Goal: Information Seeking & Learning: Learn about a topic

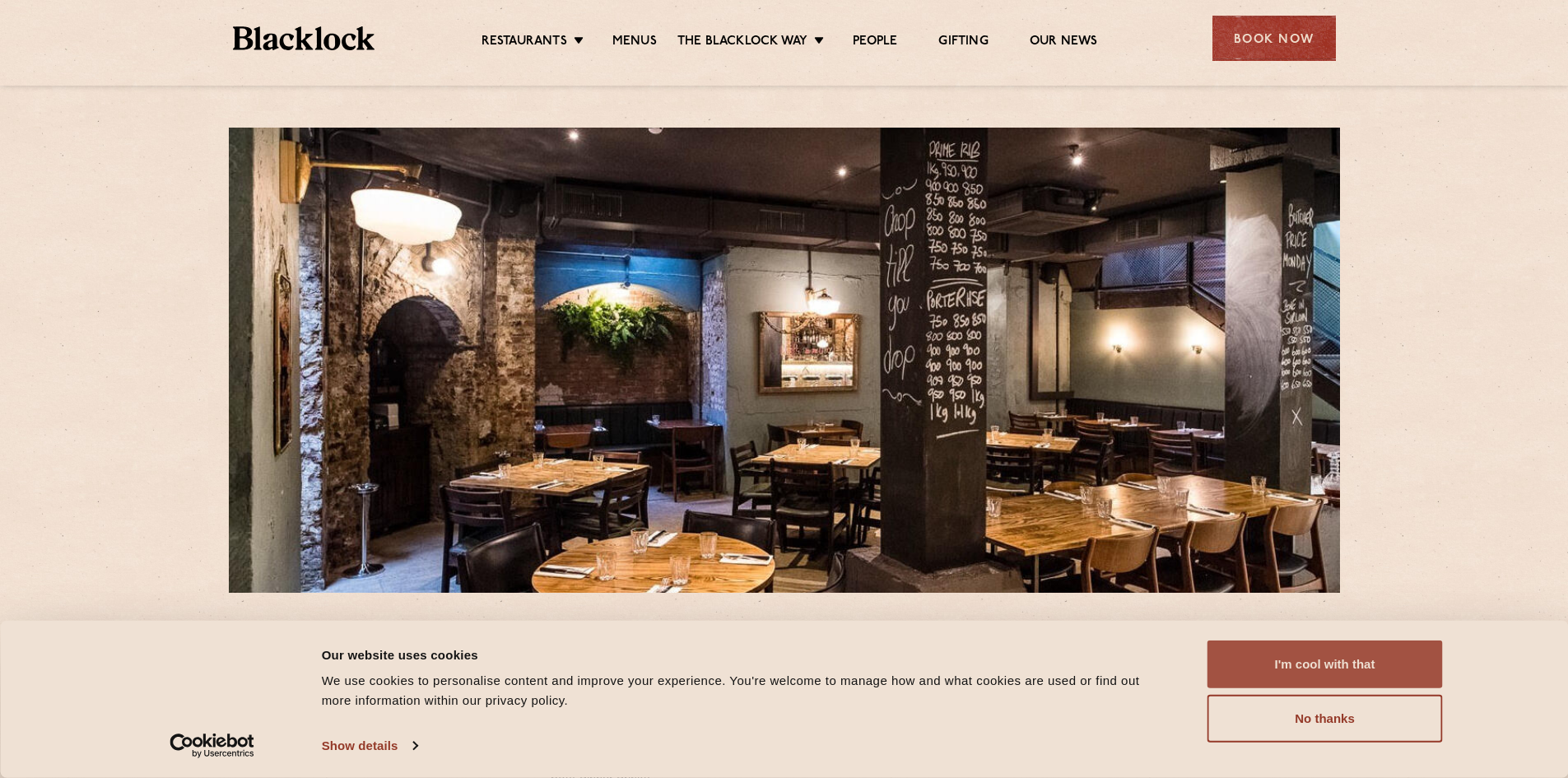
click at [1327, 667] on button "I'm cool with that" at bounding box center [1325, 664] width 235 height 47
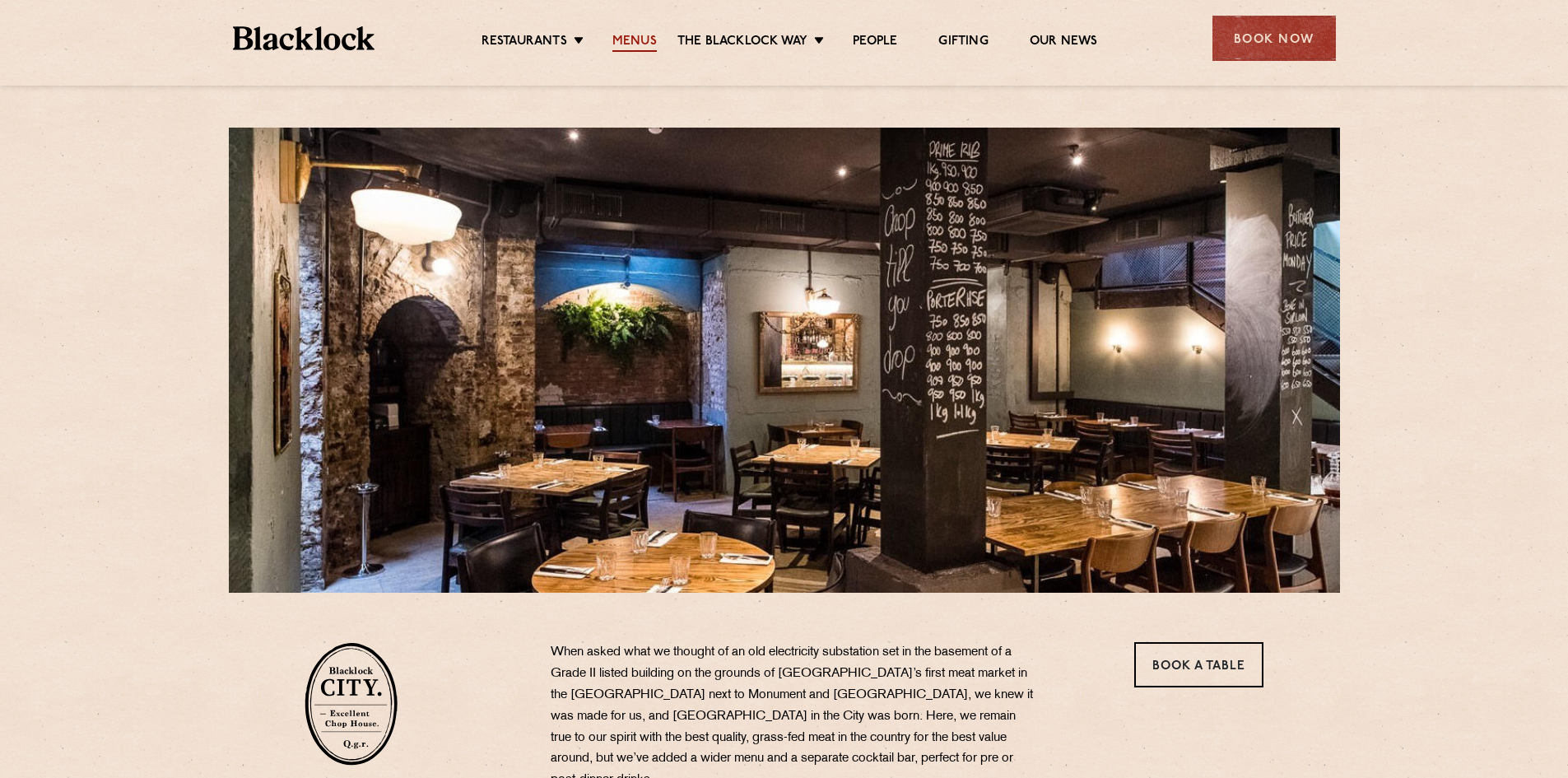
click at [633, 40] on link "Menus" at bounding box center [634, 43] width 44 height 18
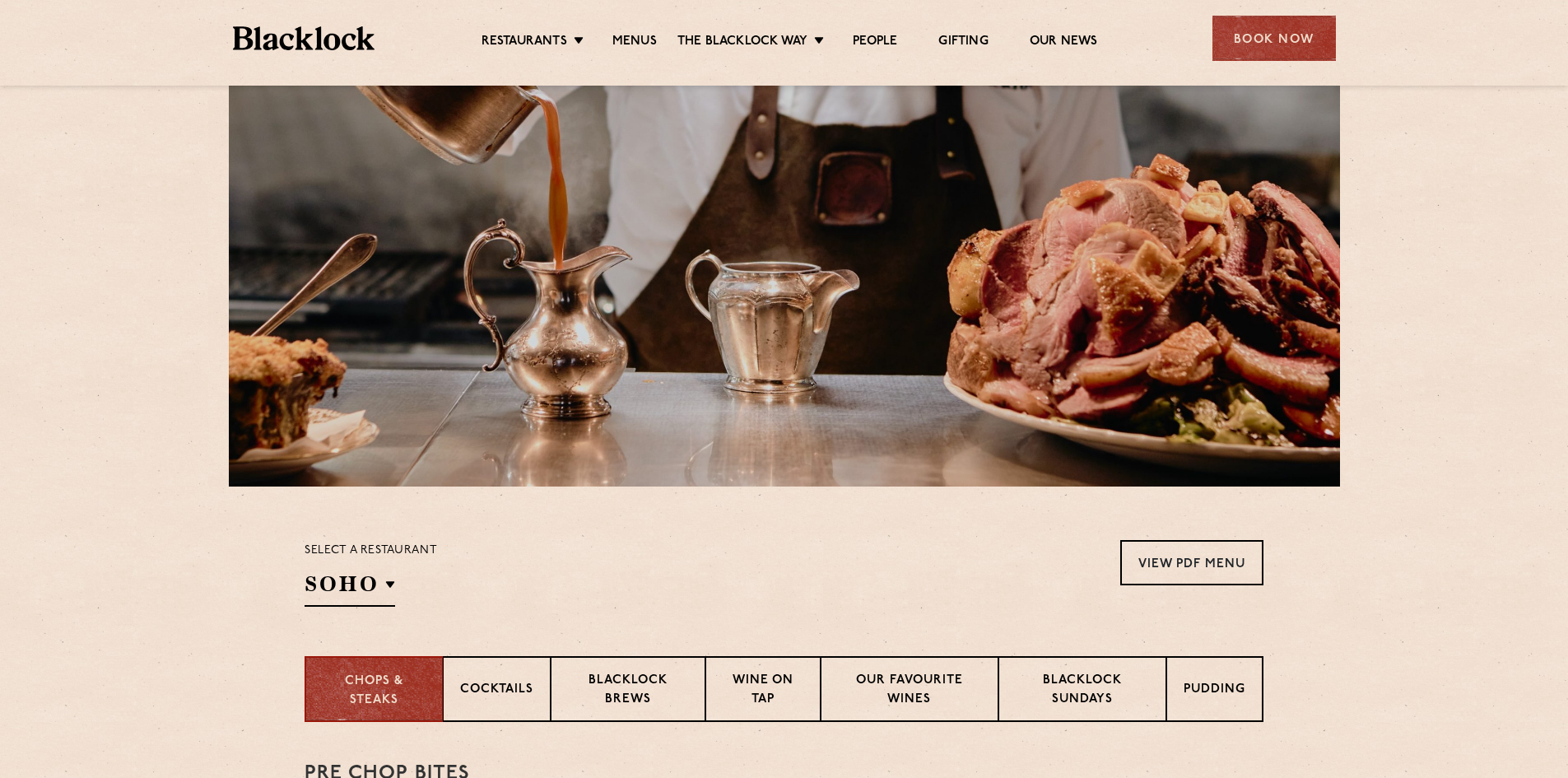
scroll to position [165, 0]
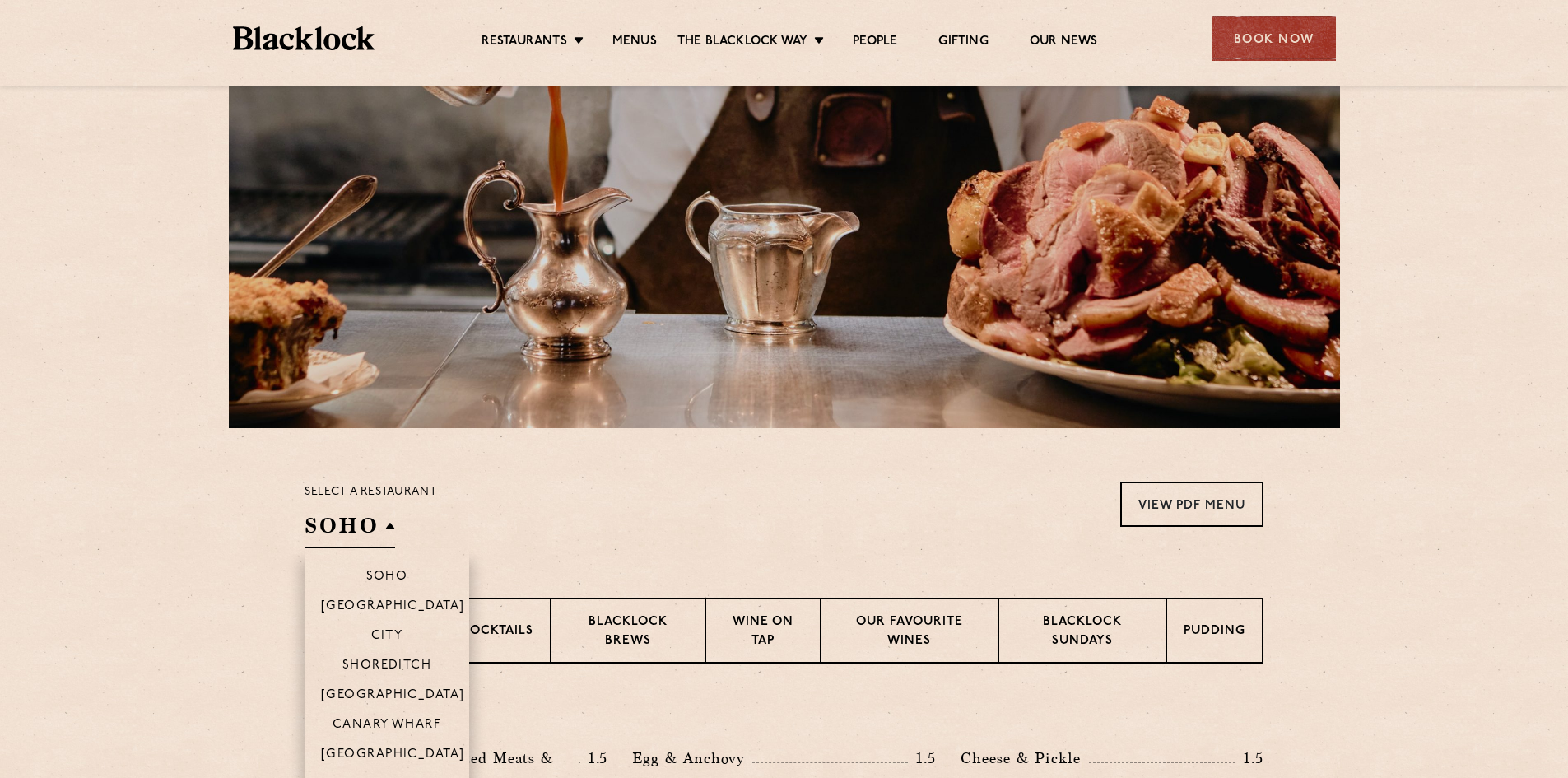
click at [356, 526] on h2 "SOHO" at bounding box center [350, 529] width 91 height 37
click at [392, 630] on p "City" at bounding box center [387, 638] width 32 height 17
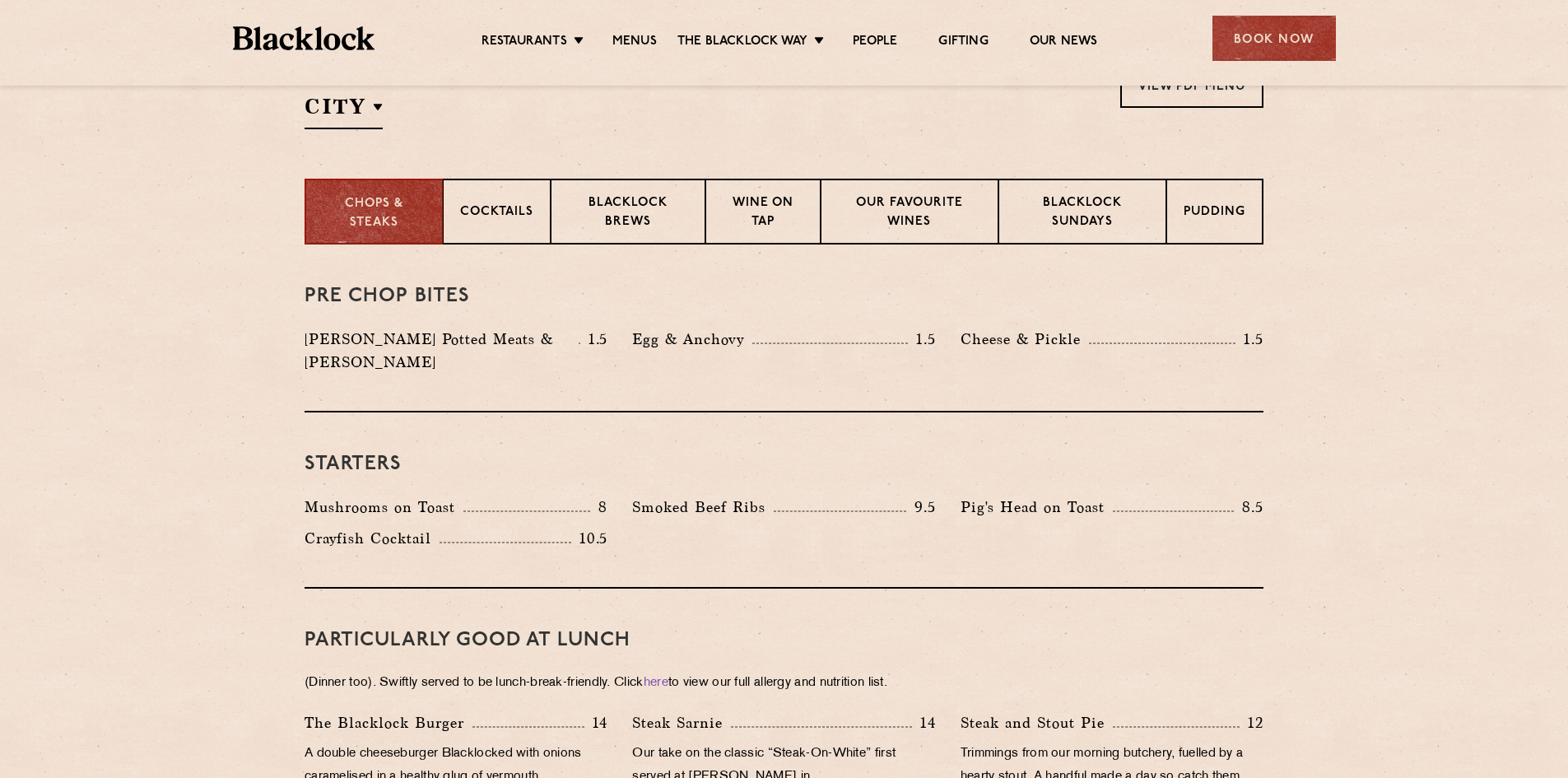
scroll to position [411, 0]
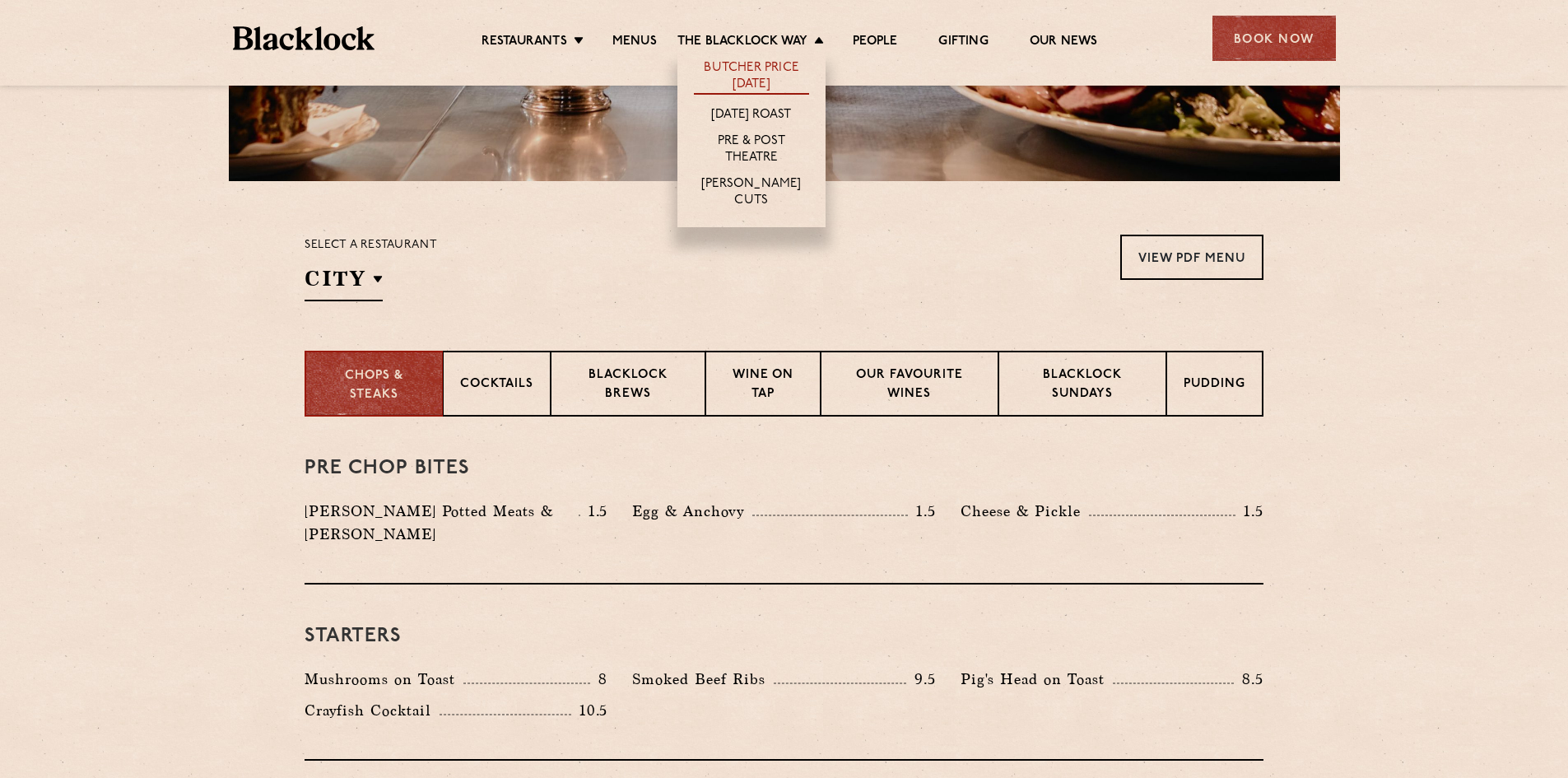
click at [774, 76] on link "Butcher Price [DATE]" at bounding box center [751, 77] width 116 height 35
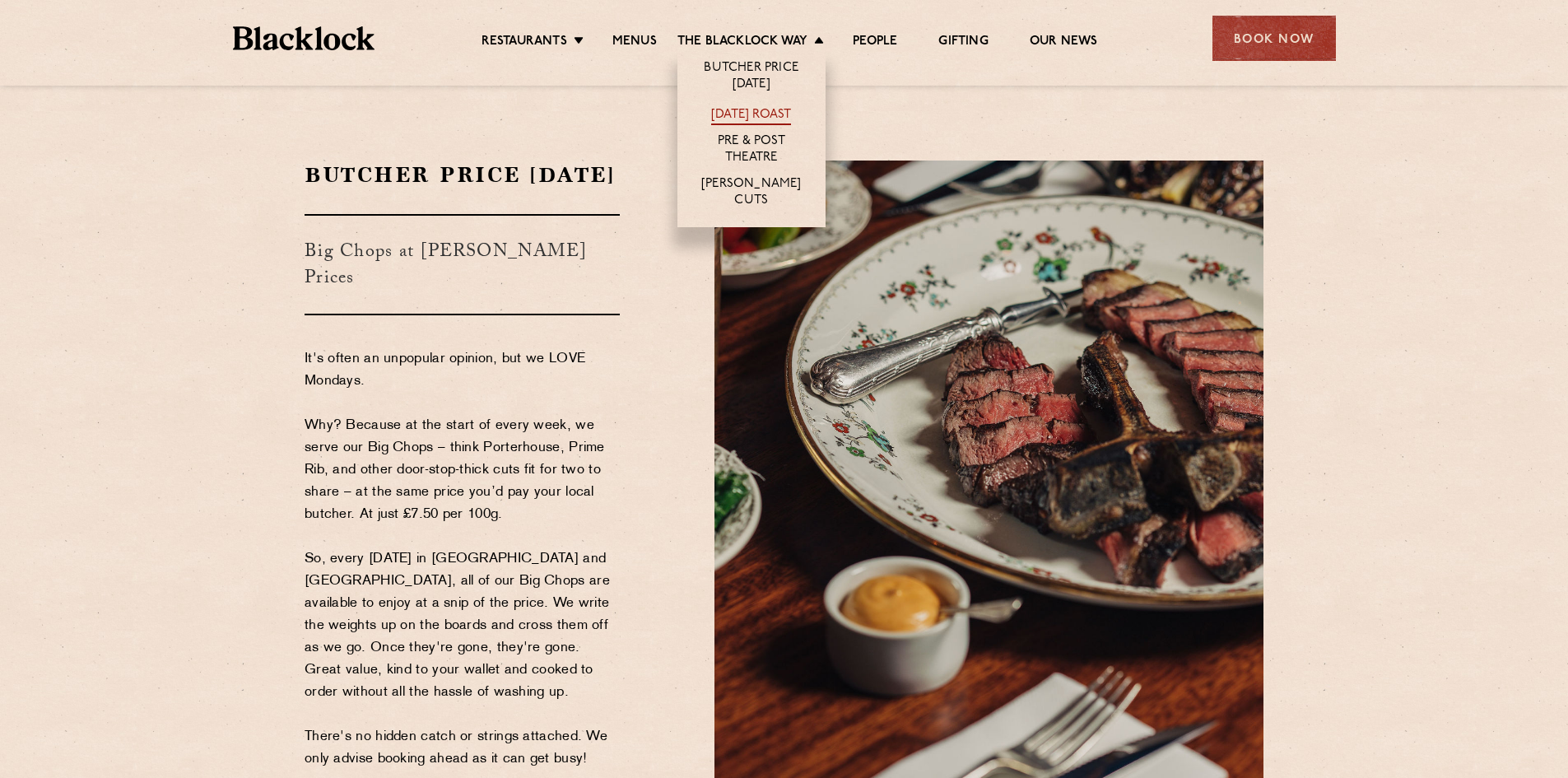
click at [777, 111] on link "[DATE] Roast" at bounding box center [751, 116] width 80 height 18
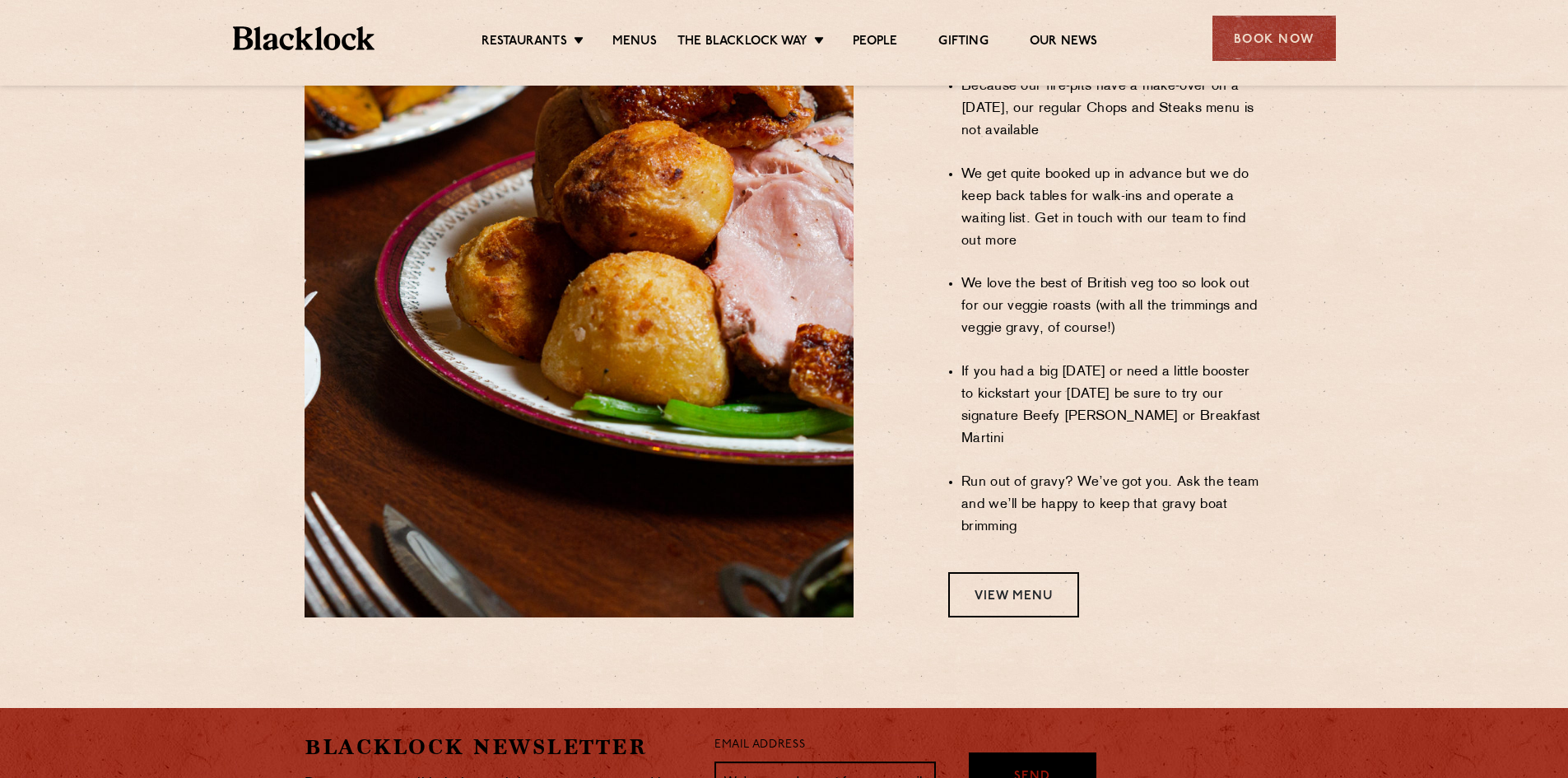
scroll to position [1317, 0]
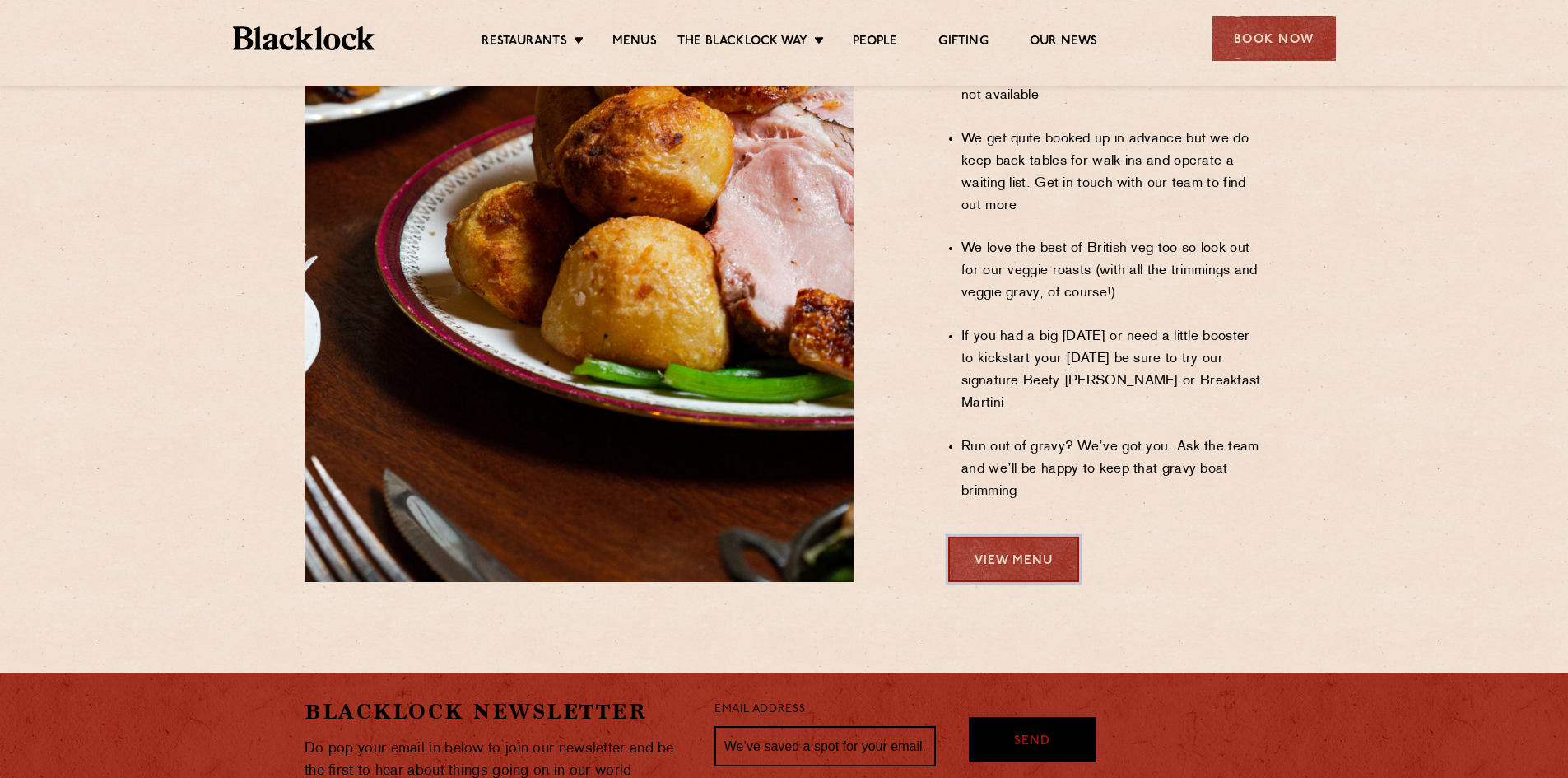
click at [1007, 537] on link "View Menu" at bounding box center [1014, 559] width 131 height 45
